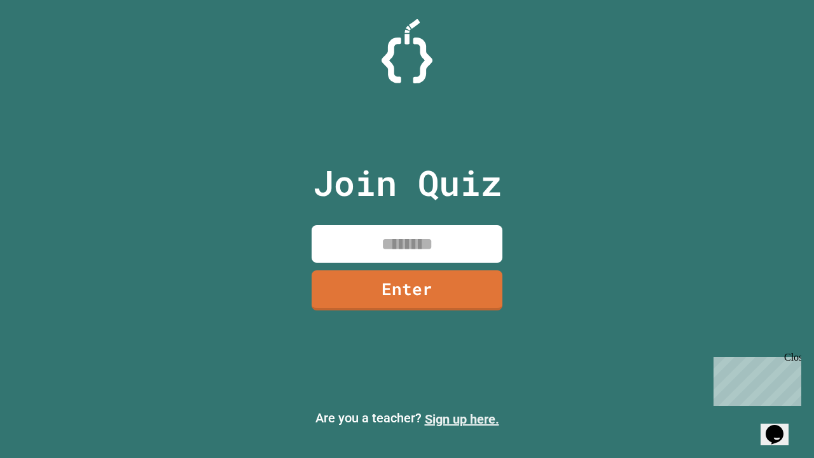
click at [462, 419] on link "Sign up here." at bounding box center [462, 418] width 74 height 15
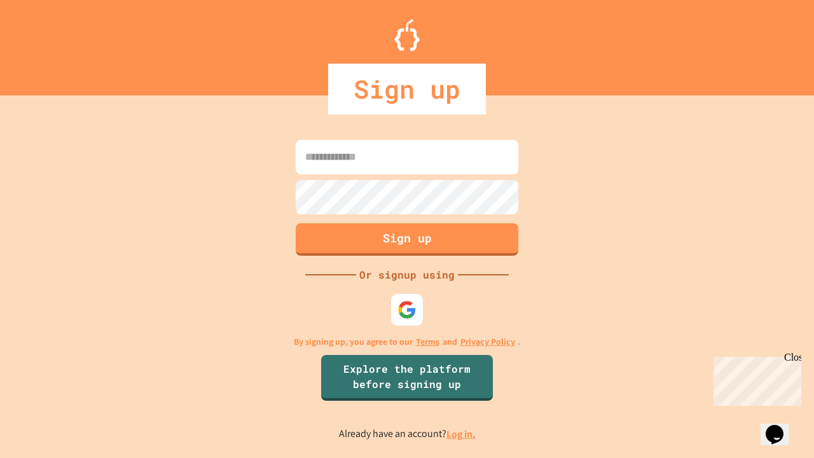
click at [462, 434] on link "Log in." at bounding box center [460, 433] width 29 height 13
